Goal: Check status: Check status

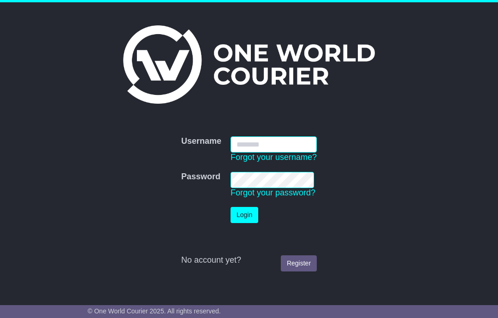
click at [255, 143] on input "Username" at bounding box center [274, 145] width 86 height 16
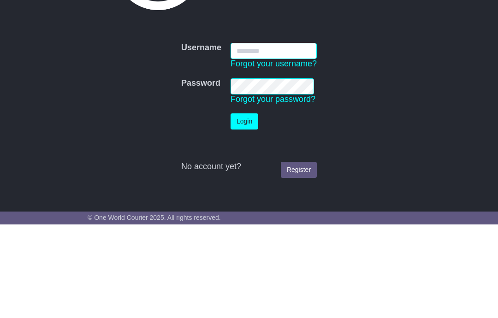
click at [251, 137] on input "Username" at bounding box center [274, 145] width 86 height 16
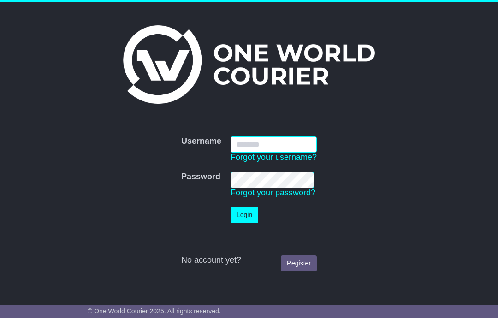
click at [243, 137] on input "Username" at bounding box center [274, 145] width 86 height 16
click at [245, 145] on input "Username" at bounding box center [274, 145] width 86 height 16
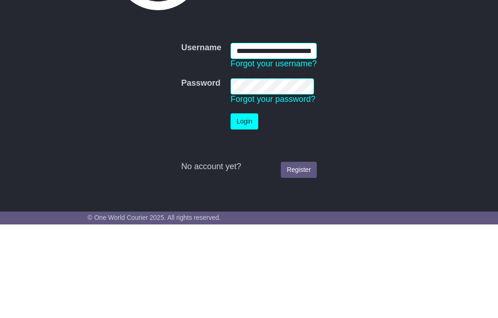
type input "**********"
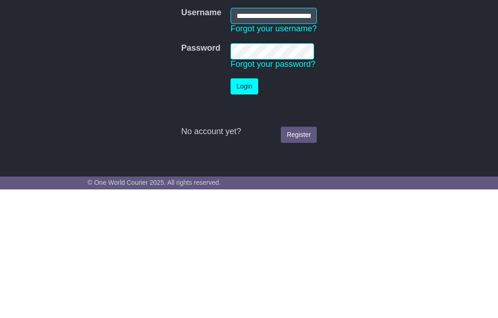
click at [250, 207] on button "Login" at bounding box center [245, 215] width 28 height 16
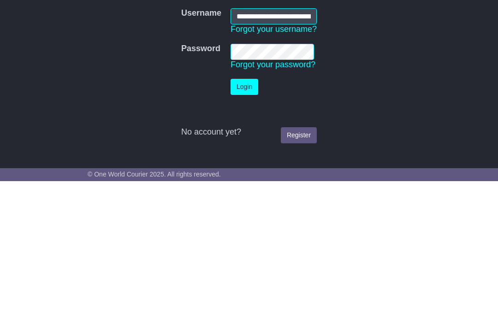
click at [250, 216] on button "Login" at bounding box center [245, 224] width 28 height 16
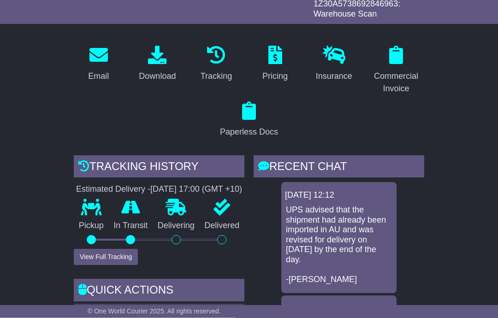
scroll to position [154, 0]
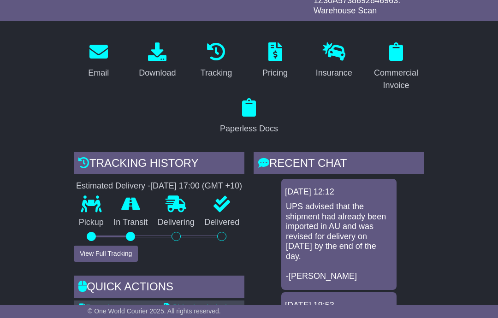
click at [91, 260] on button "View Full Tracking" at bounding box center [106, 254] width 64 height 16
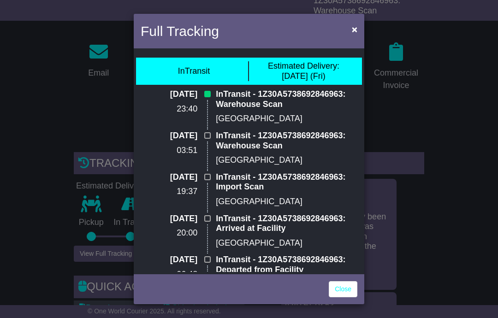
click at [352, 28] on span "×" at bounding box center [355, 29] width 6 height 11
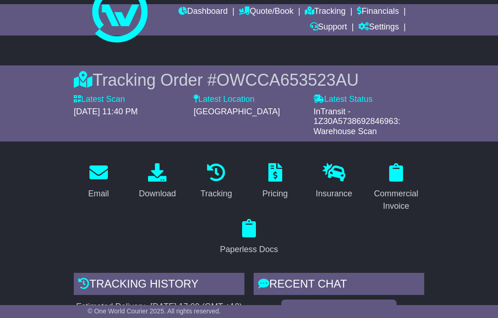
scroll to position [0, 0]
